Goal: Information Seeking & Learning: Learn about a topic

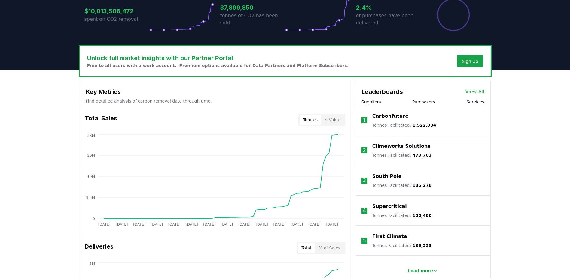
scroll to position [150, 0]
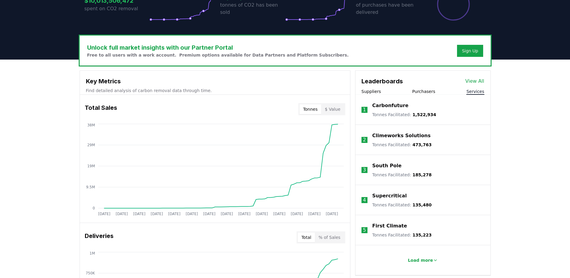
click at [416, 91] on button "Purchasers" at bounding box center [423, 91] width 23 height 6
click at [422, 259] on p "Load more" at bounding box center [420, 260] width 25 height 6
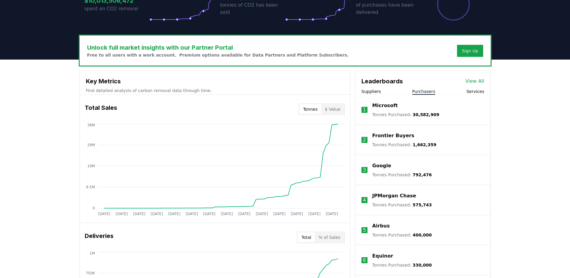
click at [471, 82] on link "View All" at bounding box center [475, 81] width 19 height 7
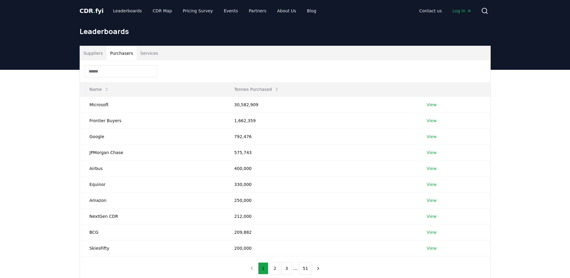
click at [117, 54] on button "Purchasers" at bounding box center [121, 53] width 30 height 14
click at [53, 87] on div "Suppliers Purchasers Services Name Tonnes Purchased Microsoft 30,582,909 View F…" at bounding box center [285, 187] width 570 height 235
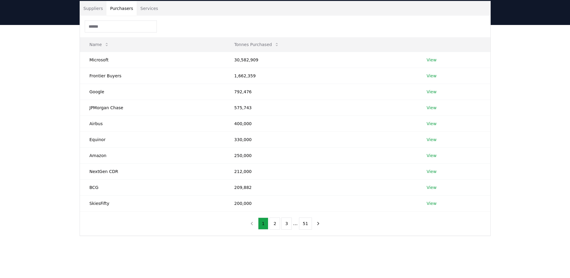
scroll to position [30, 0]
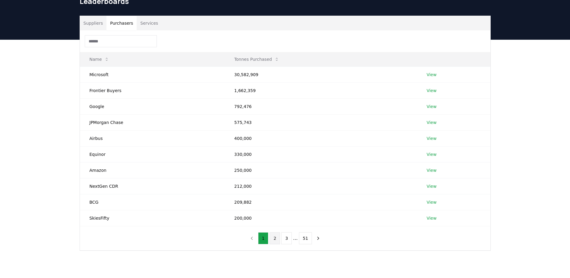
click at [277, 236] on button "2" at bounding box center [275, 238] width 11 height 12
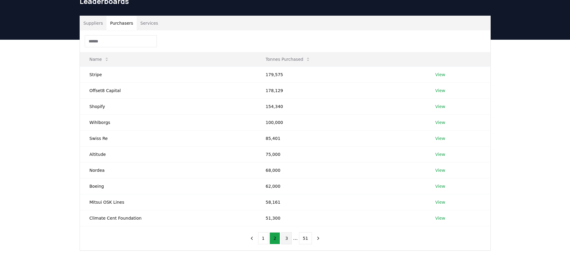
click at [288, 239] on button "3" at bounding box center [286, 238] width 11 height 12
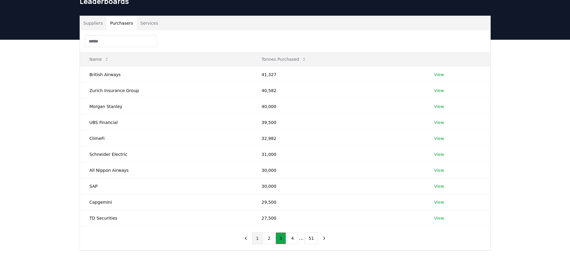
click at [261, 236] on button "1" at bounding box center [257, 238] width 11 height 12
